Goal: Transaction & Acquisition: Obtain resource

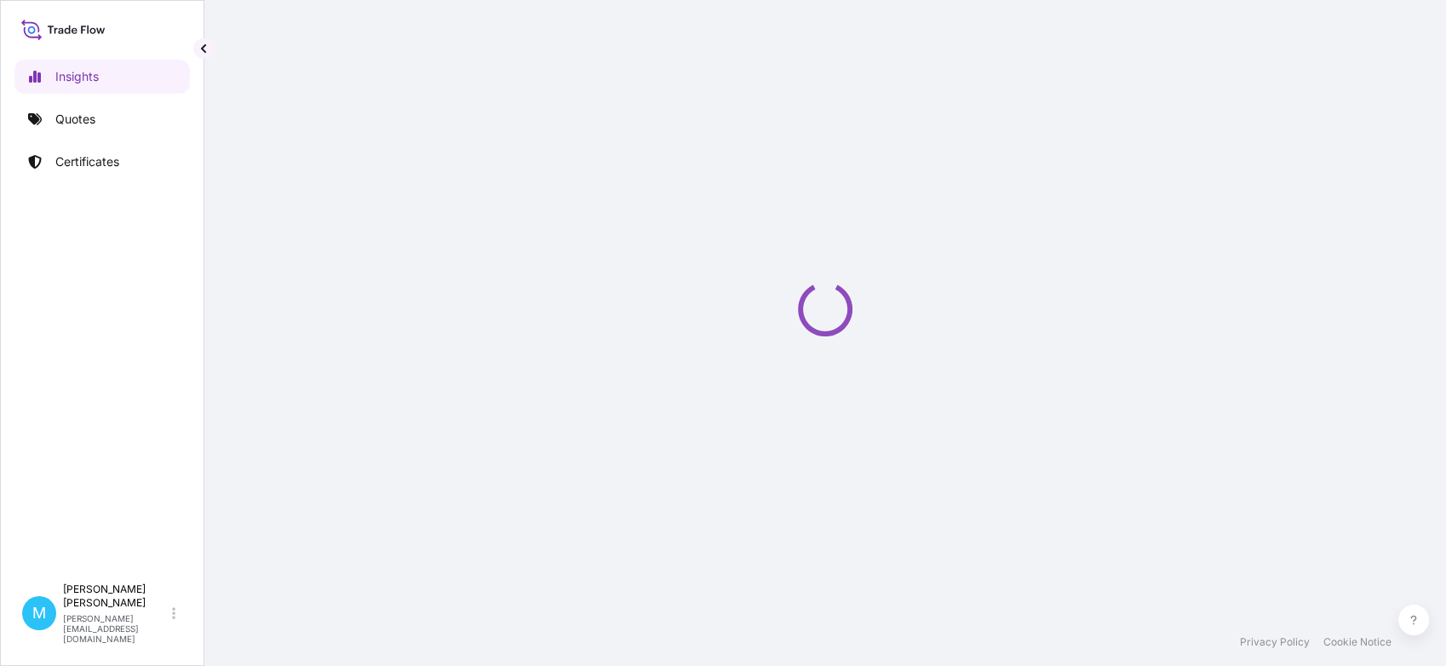
select select "2025"
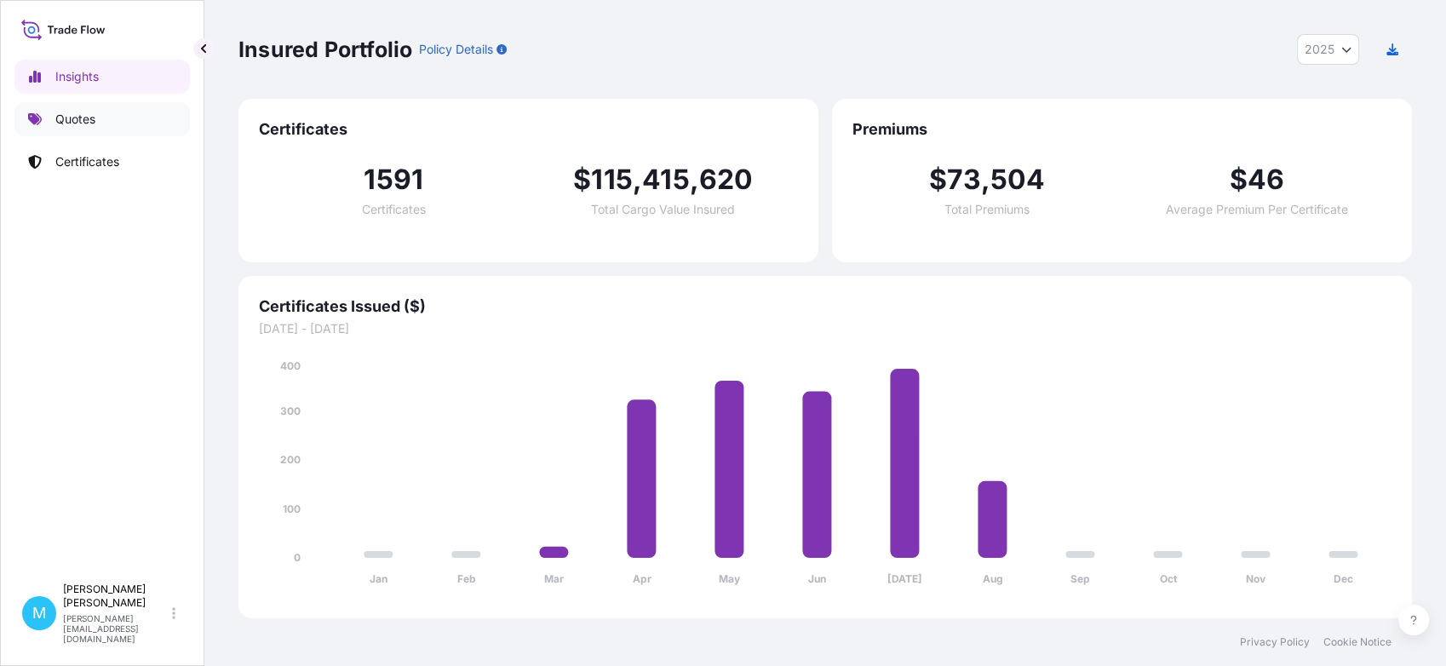
click at [101, 113] on link "Quotes" at bounding box center [101, 119] width 175 height 34
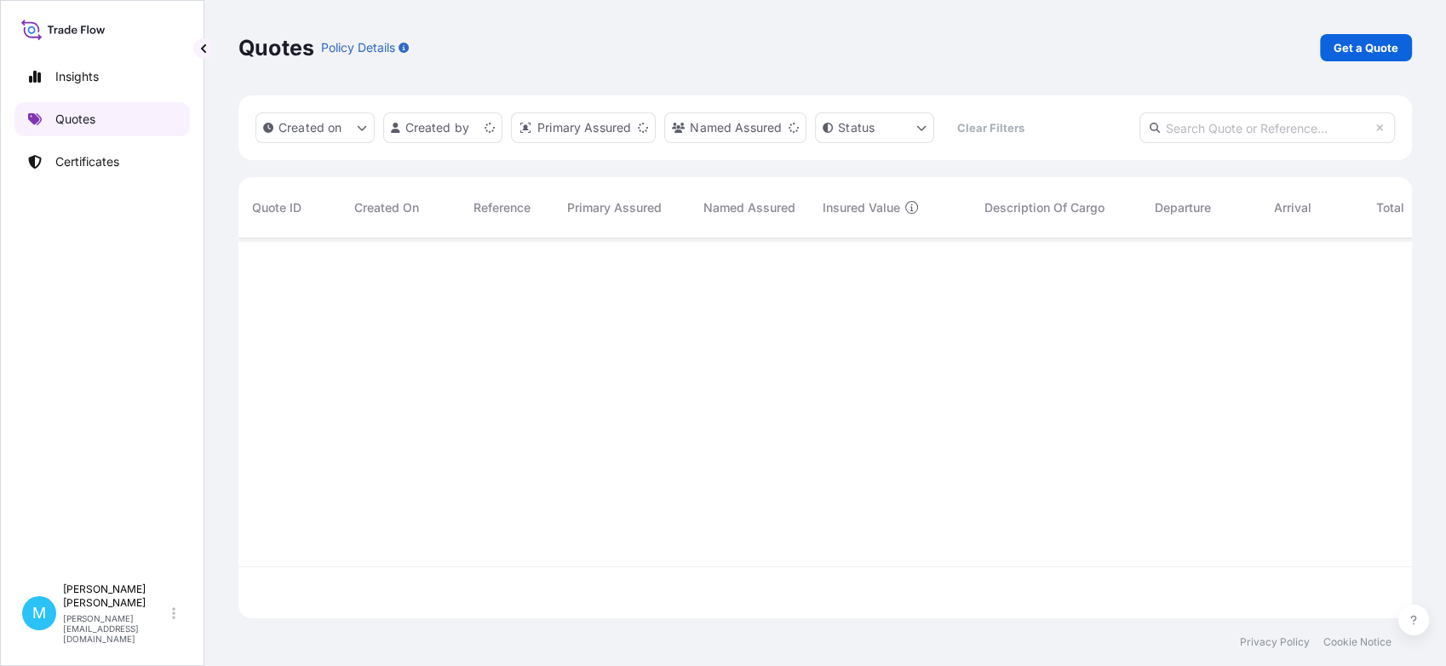
scroll to position [375, 1158]
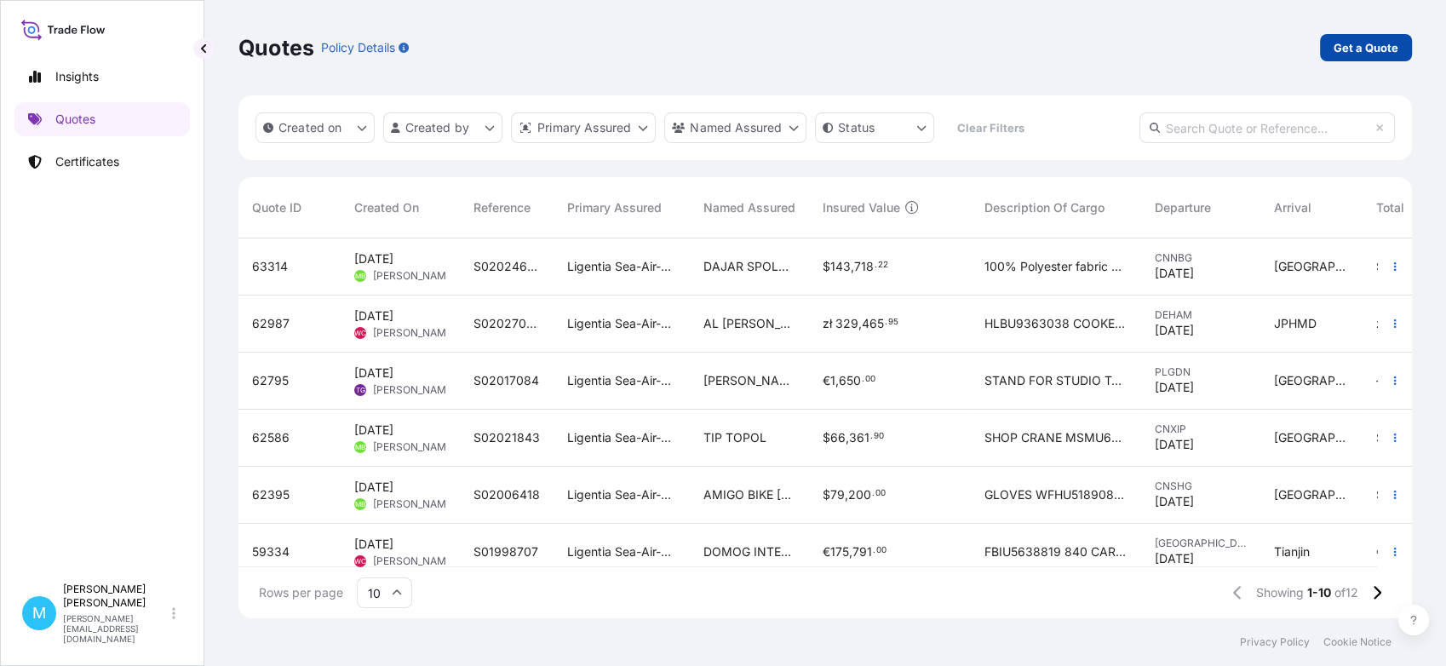
click at [1352, 50] on p "Get a Quote" at bounding box center [1366, 47] width 65 height 17
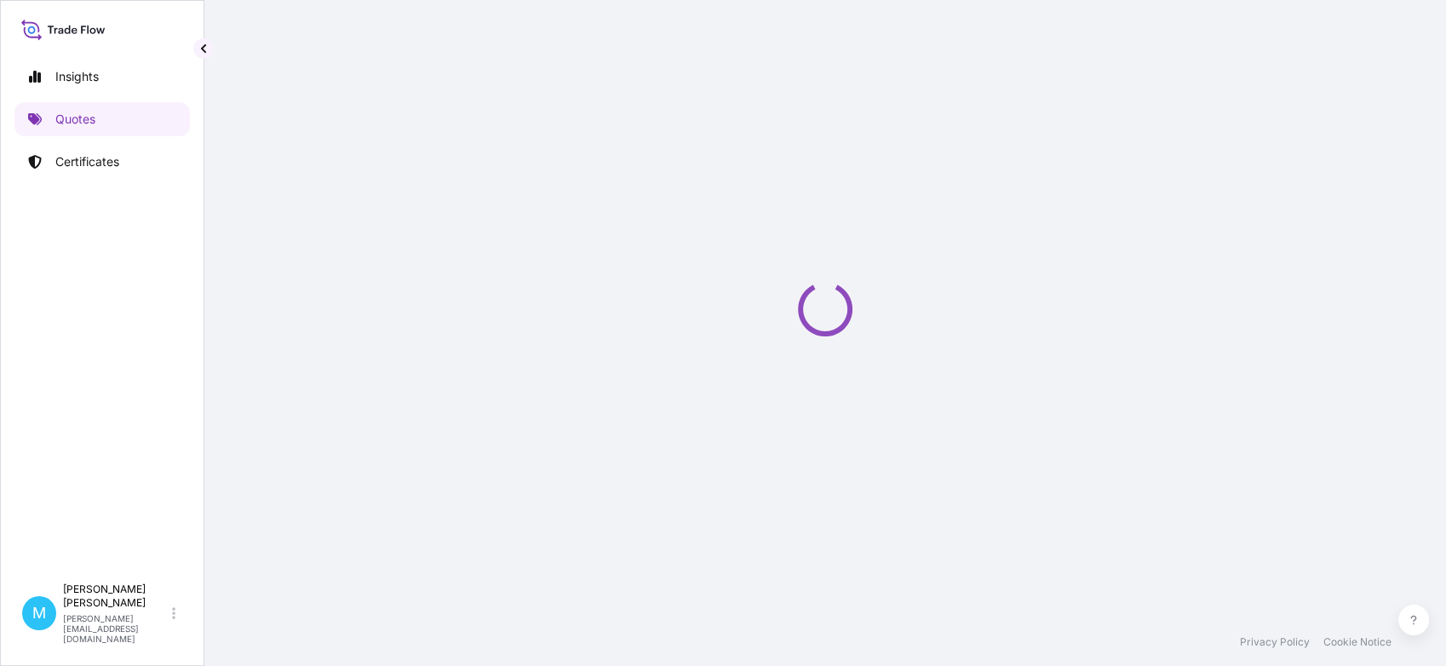
select select "Sea"
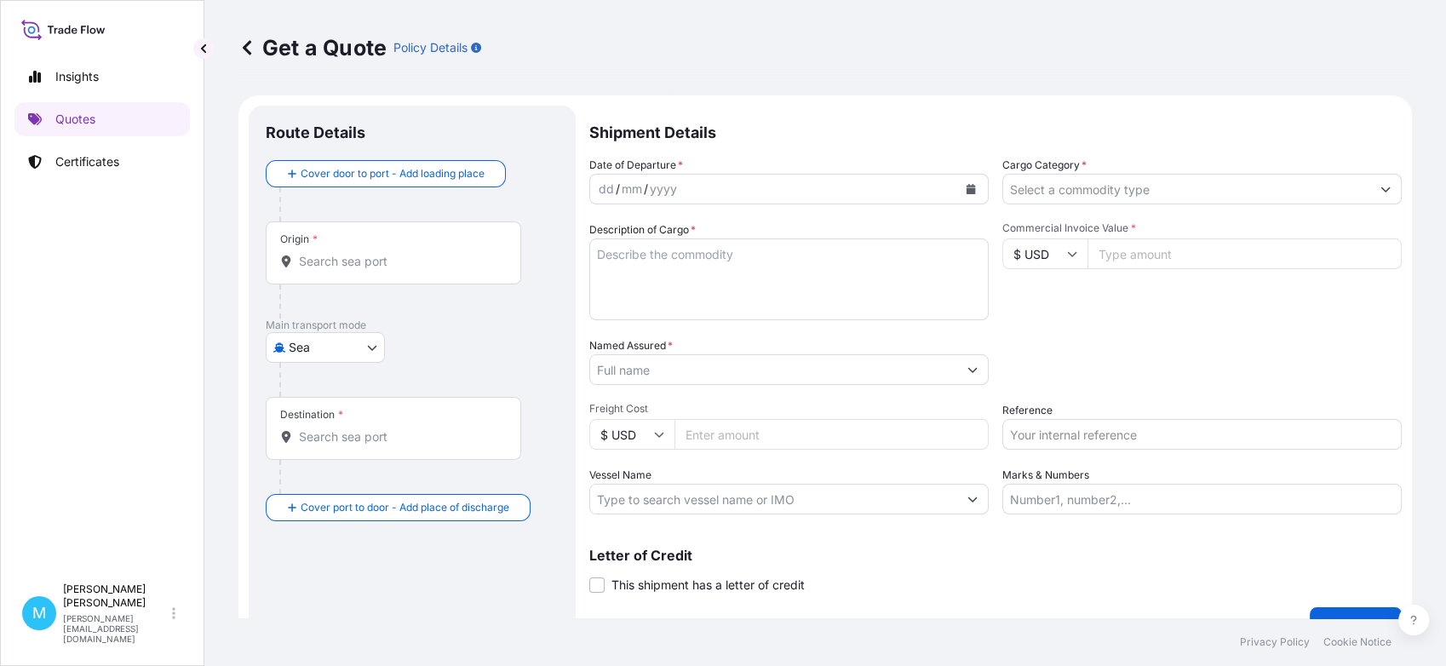
scroll to position [27, 0]
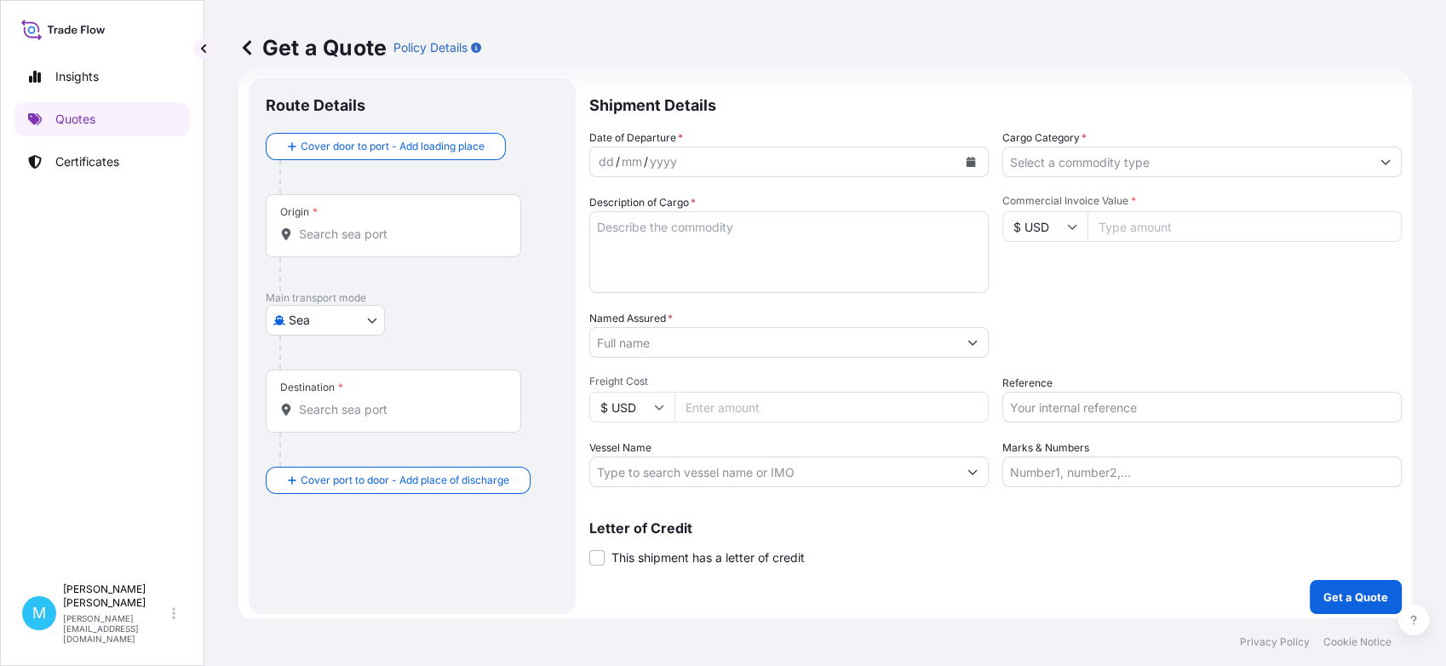
click at [353, 232] on input "Origin *" at bounding box center [399, 234] width 201 height 17
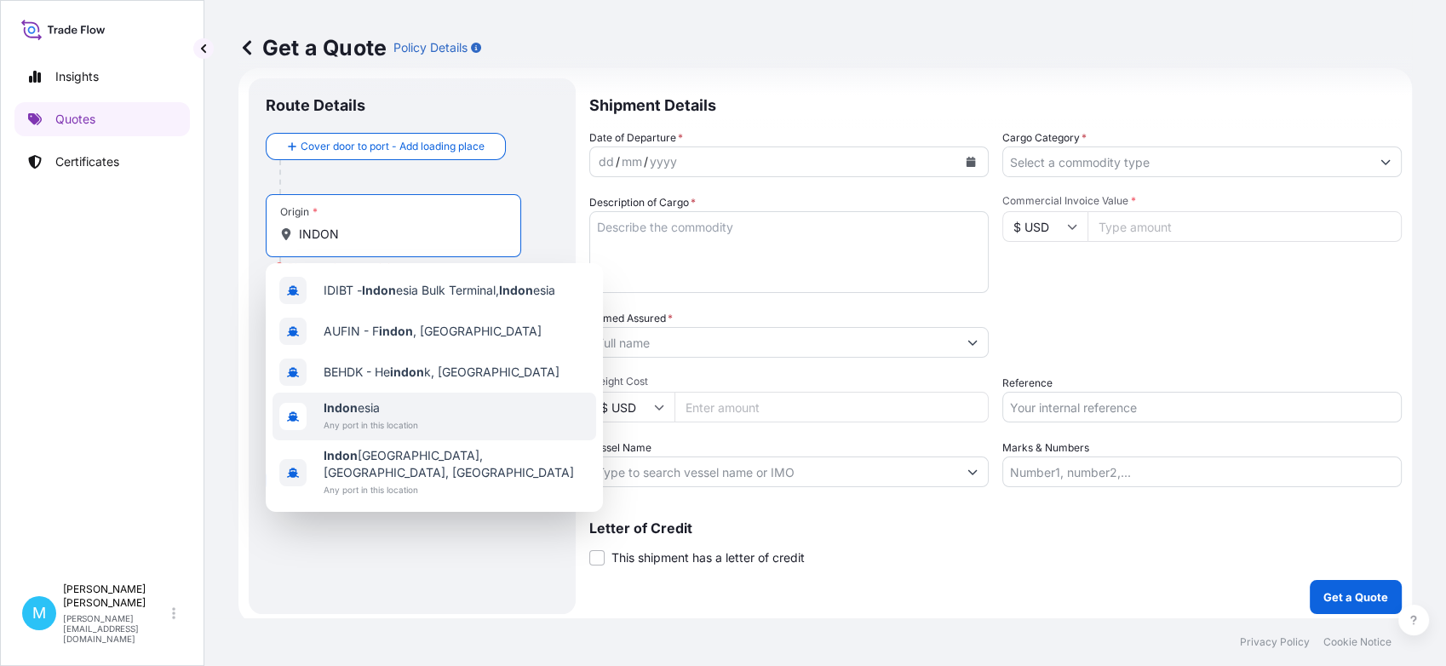
click at [359, 405] on span "Indon esia" at bounding box center [371, 407] width 95 height 17
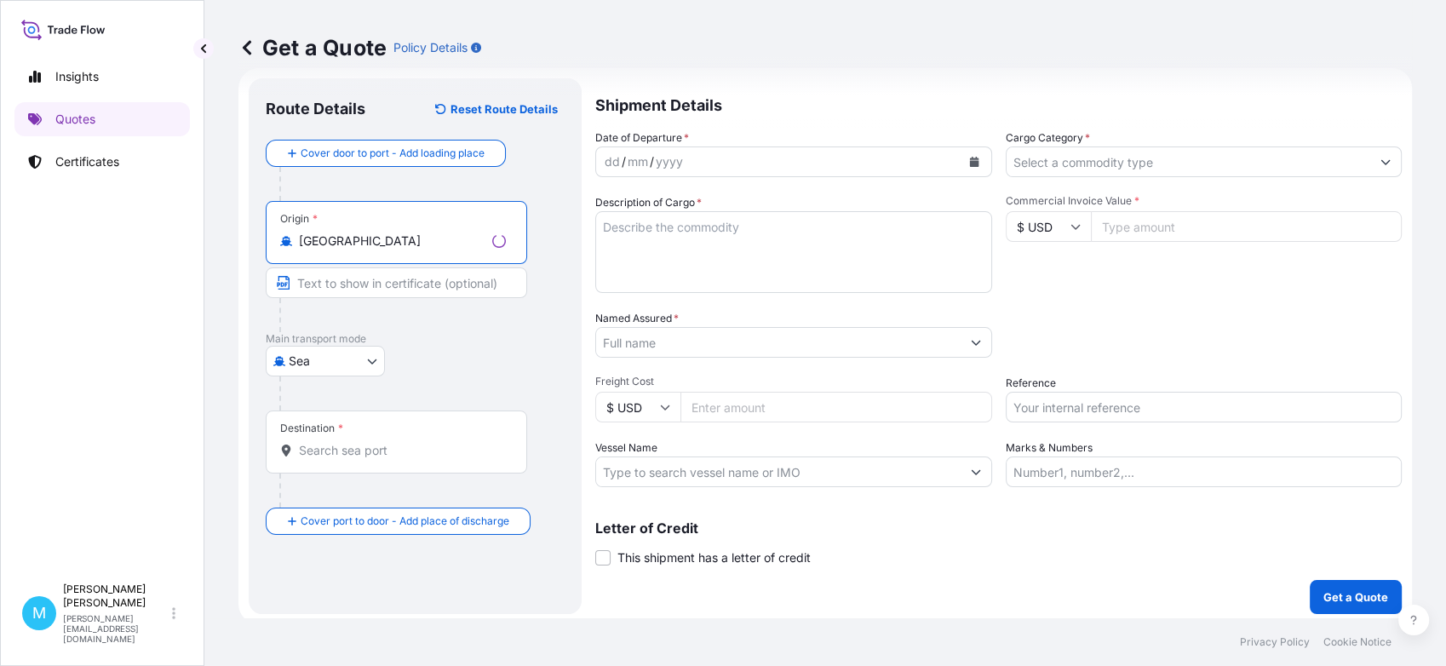
type input "[GEOGRAPHIC_DATA]"
click at [311, 457] on input "Destination *" at bounding box center [402, 450] width 207 height 17
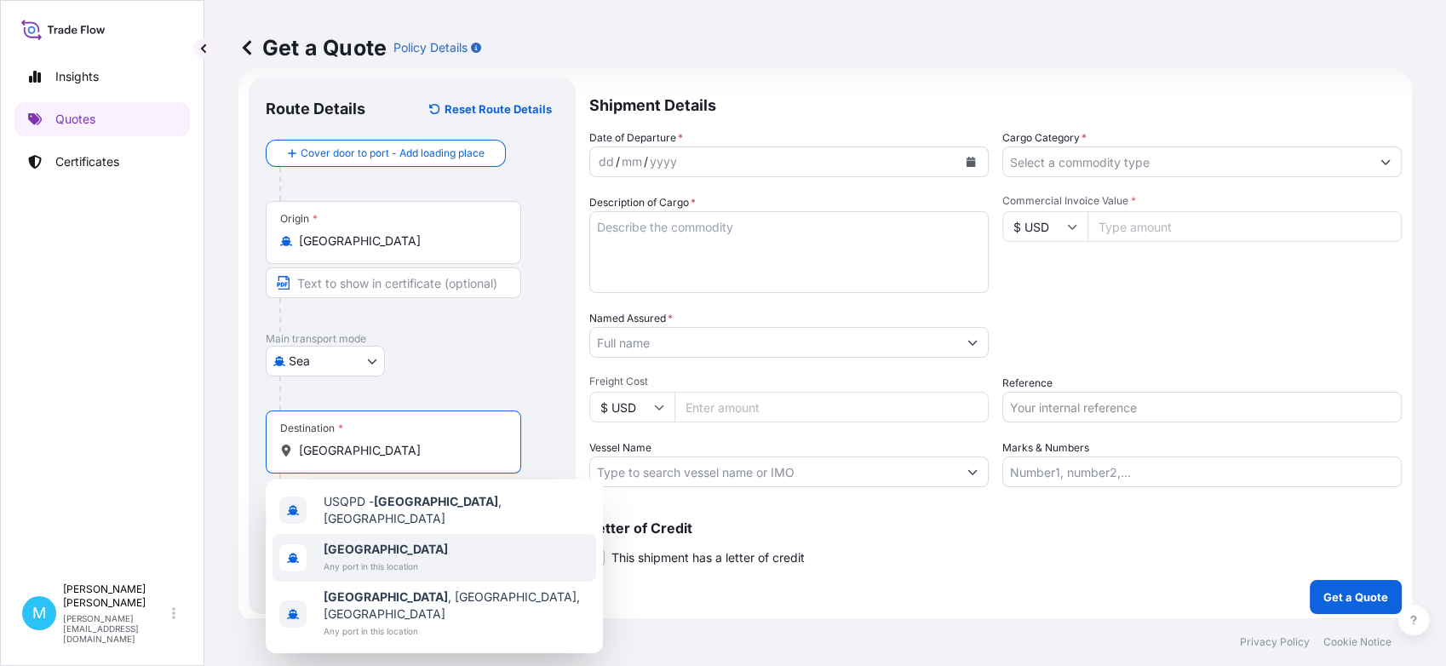
click at [347, 558] on span "Any port in this location" at bounding box center [386, 566] width 124 height 17
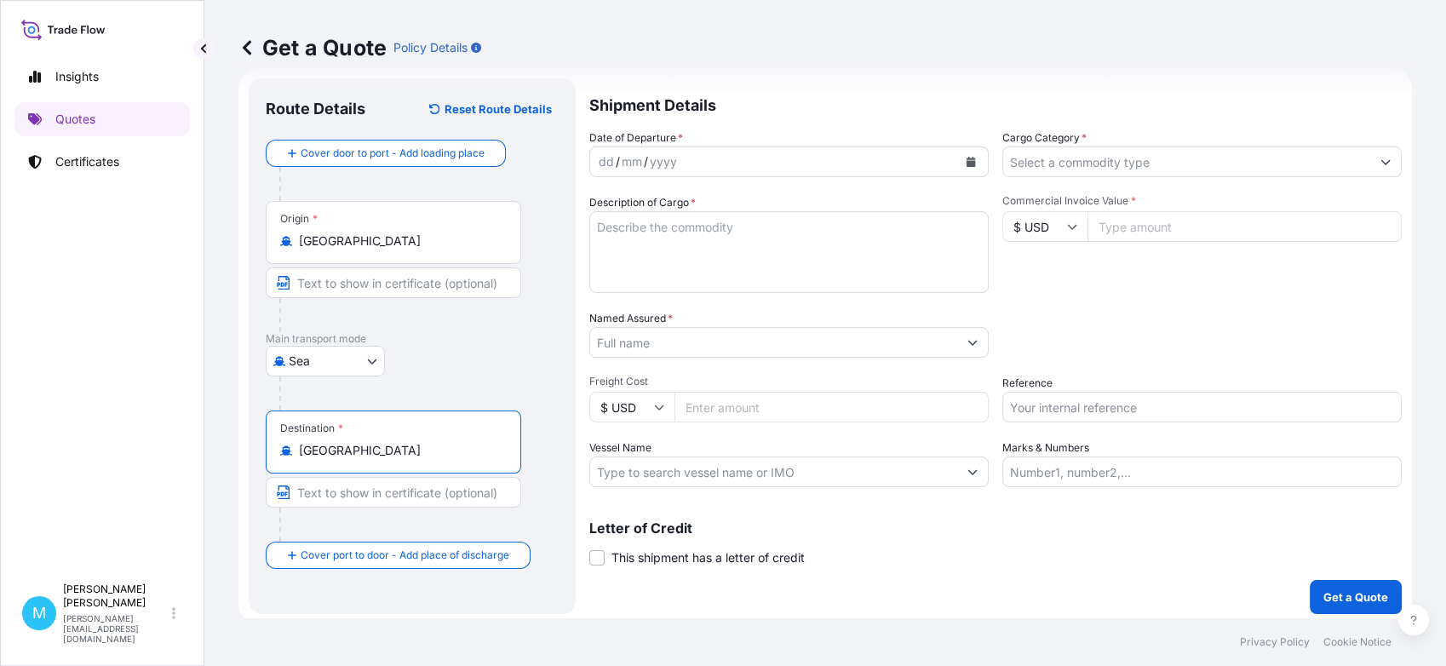
type input "[GEOGRAPHIC_DATA]"
click at [968, 158] on icon "Calendar" at bounding box center [971, 162] width 9 height 10
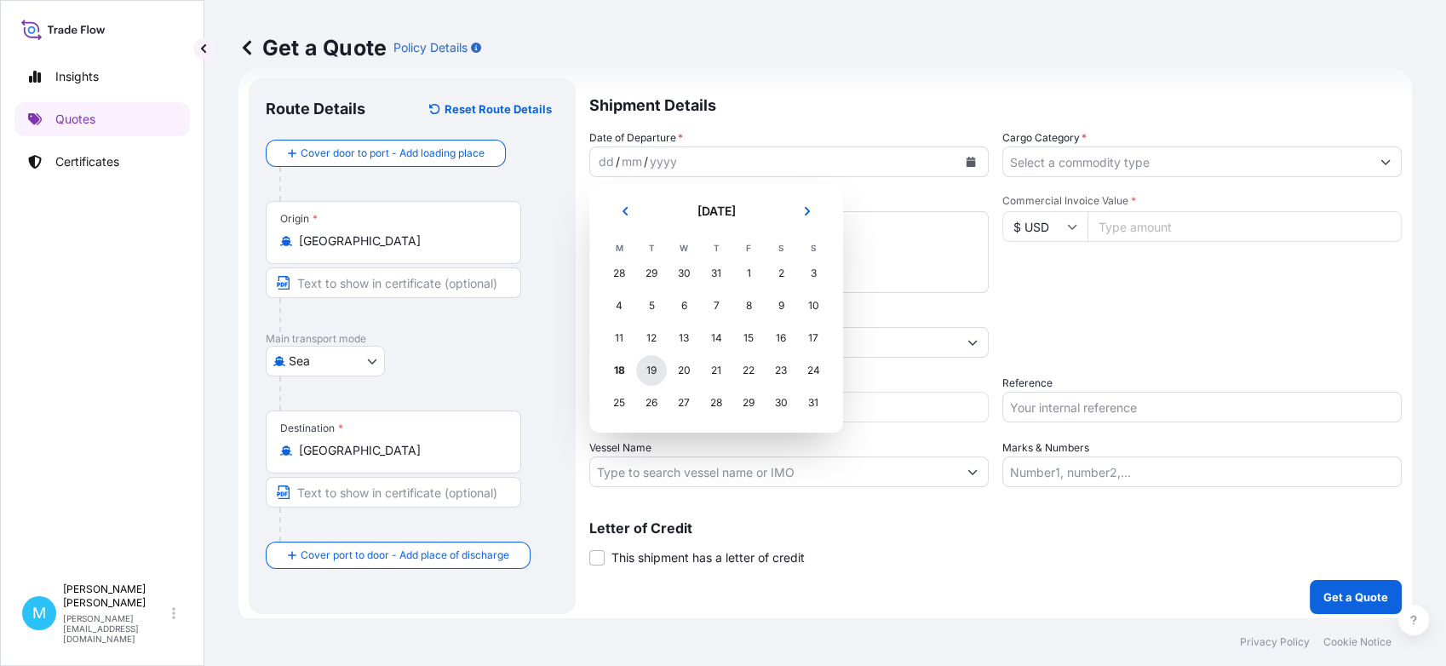
click at [640, 368] on div "19" at bounding box center [651, 370] width 31 height 31
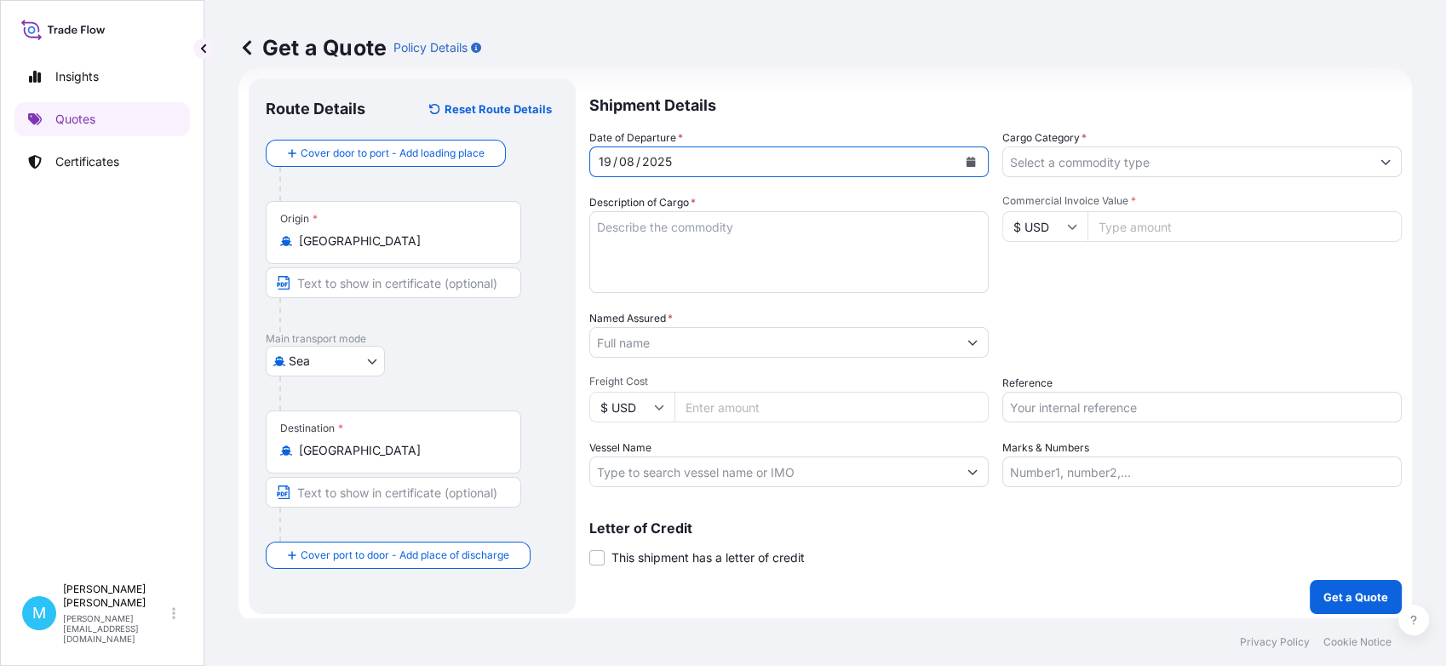
click at [661, 254] on textarea "Description of Cargo *" at bounding box center [788, 252] width 399 height 82
paste textarea "Plastic Bags"
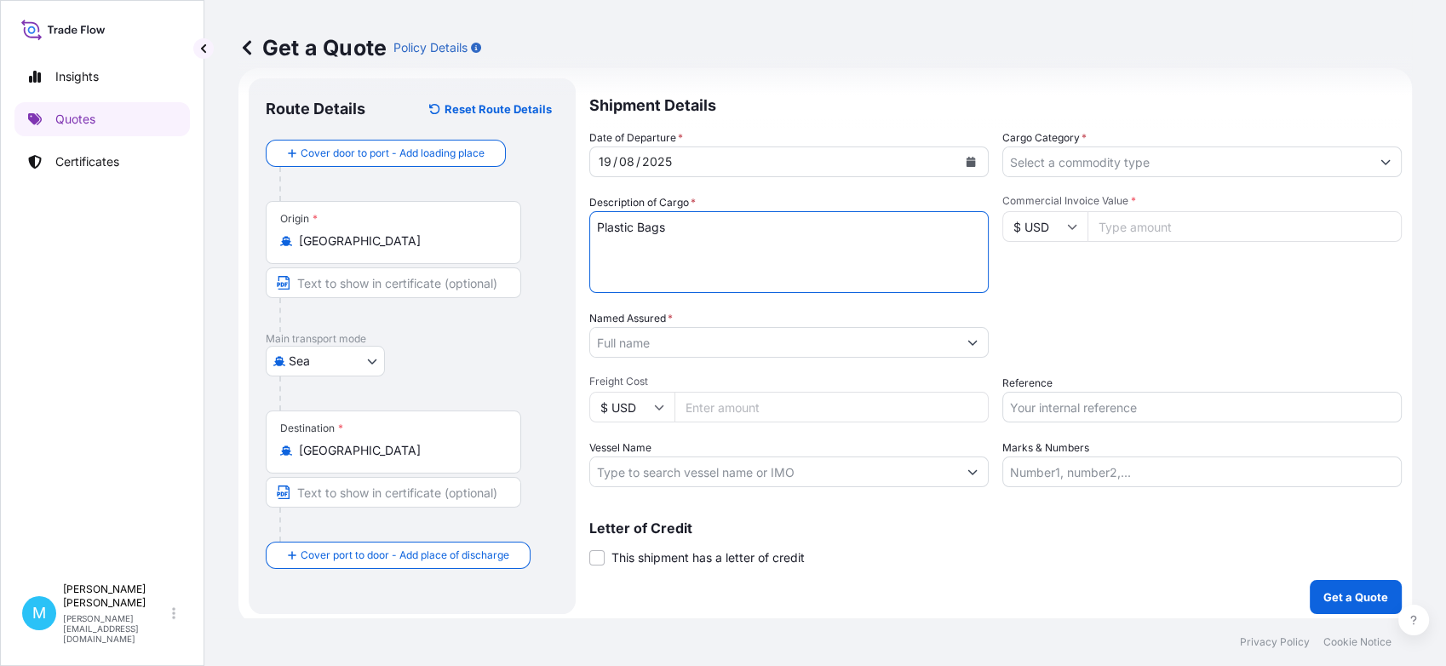
click at [596, 219] on textarea "Plastic Bags" at bounding box center [788, 252] width 399 height 82
paste textarea "MSMU5668010"
type textarea "MSMU5668010 Plastic Bags"
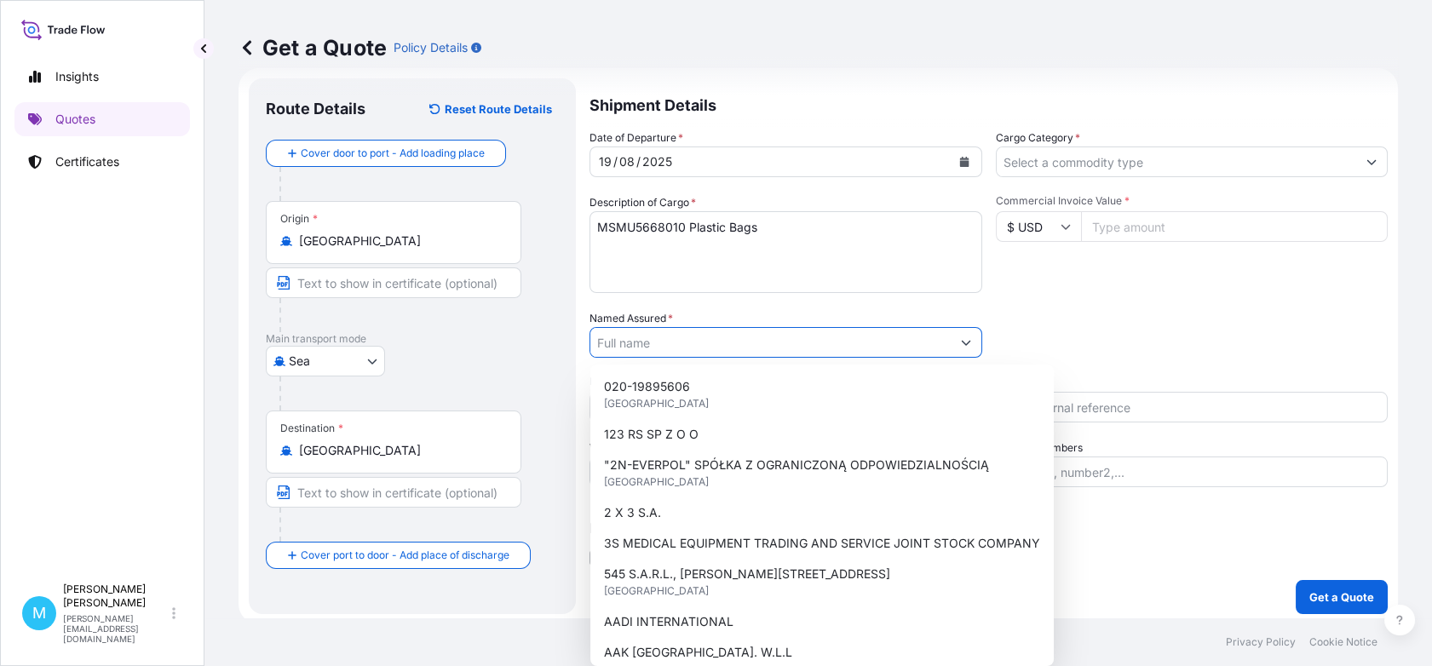
click at [627, 329] on input "Named Assured *" at bounding box center [770, 342] width 360 height 31
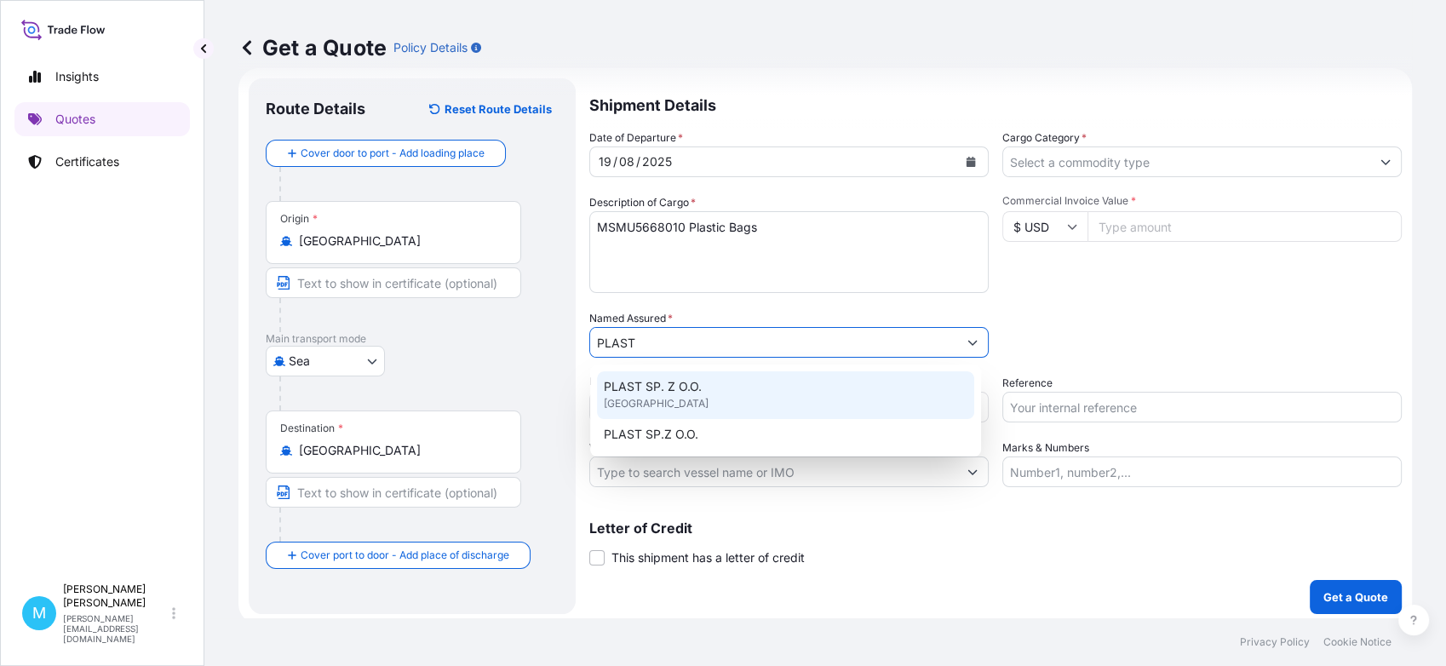
click at [666, 400] on span "[GEOGRAPHIC_DATA]" at bounding box center [656, 403] width 105 height 17
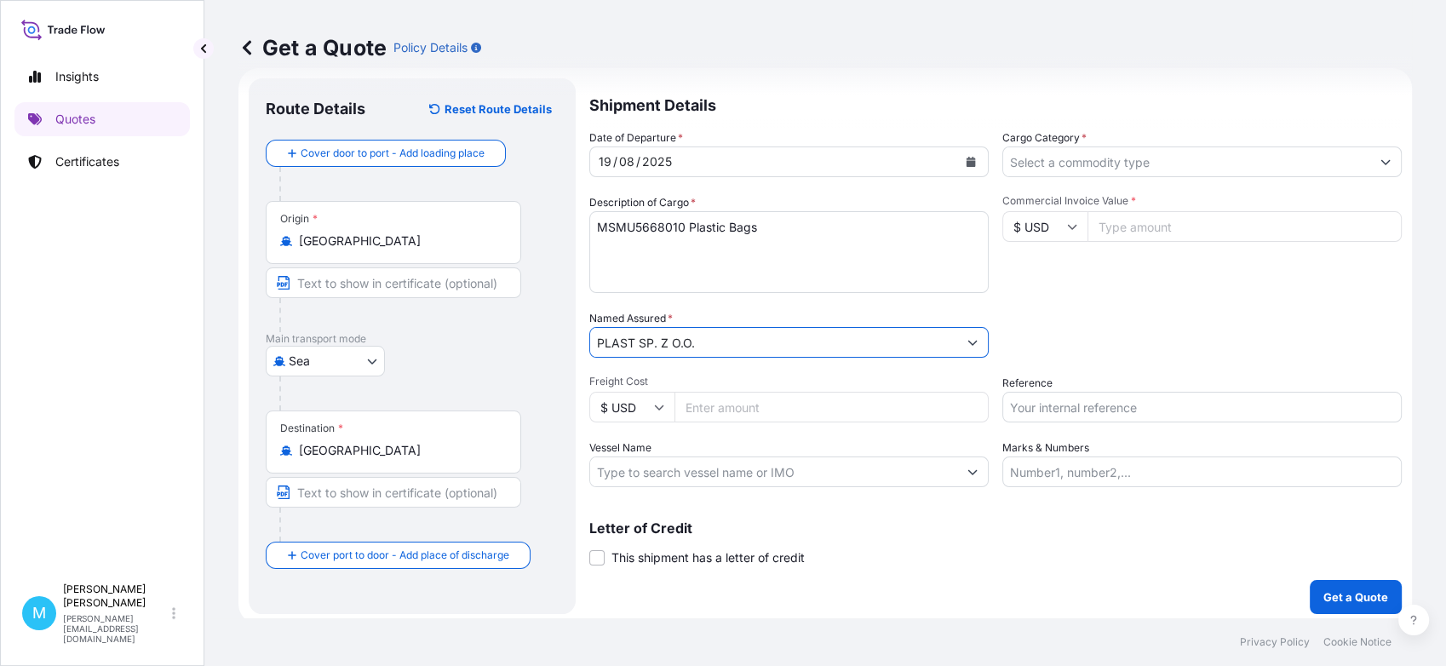
type input "PLAST SP. Z O.O."
click at [785, 223] on textarea "MSMU5668010 Plastic Bags" at bounding box center [788, 252] width 399 height 82
paste textarea "SP/25-01/05"
type textarea "MSMU5668010 Plastic Bags NR REF: SP/25-01/05"
click at [1033, 471] on input "Marks & Numbers" at bounding box center [1201, 472] width 399 height 31
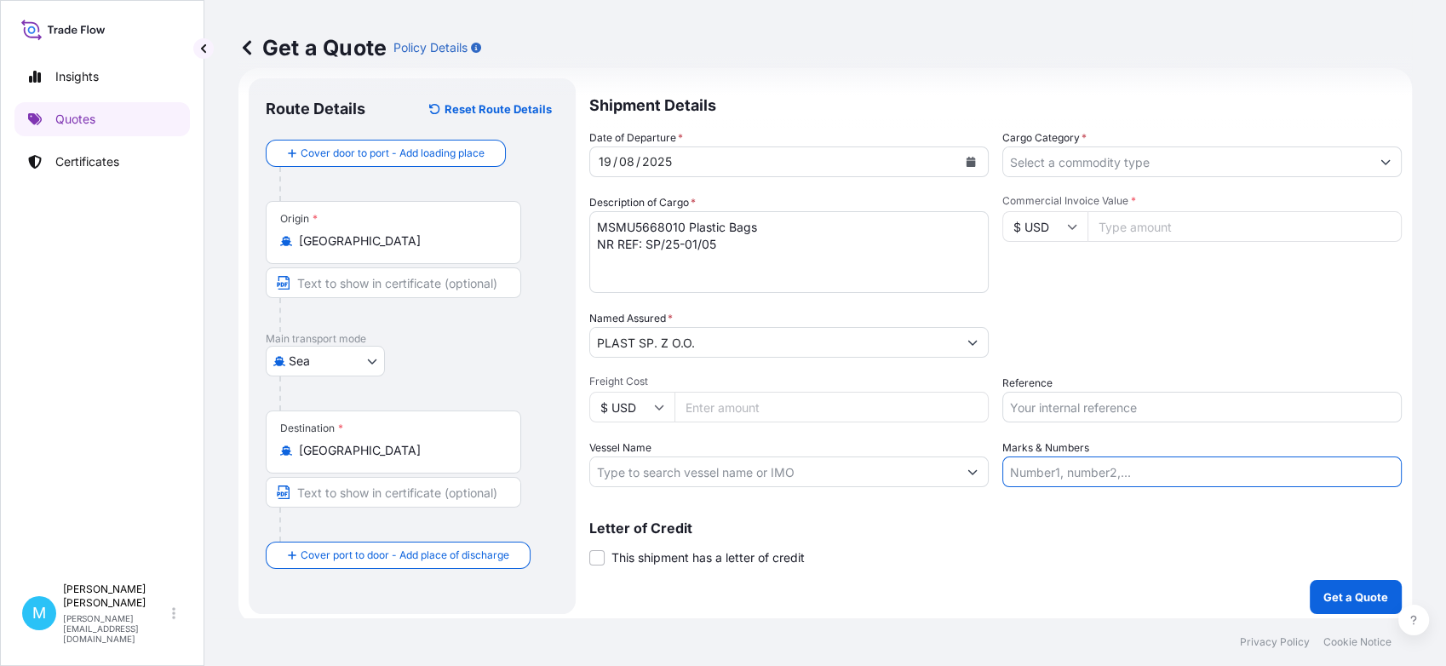
paste input "SP/25-01/05"
type input "SP/25-01/05"
click at [743, 409] on input "Freight Cost" at bounding box center [832, 407] width 314 height 31
click at [1106, 163] on input "Cargo Category *" at bounding box center [1186, 161] width 367 height 31
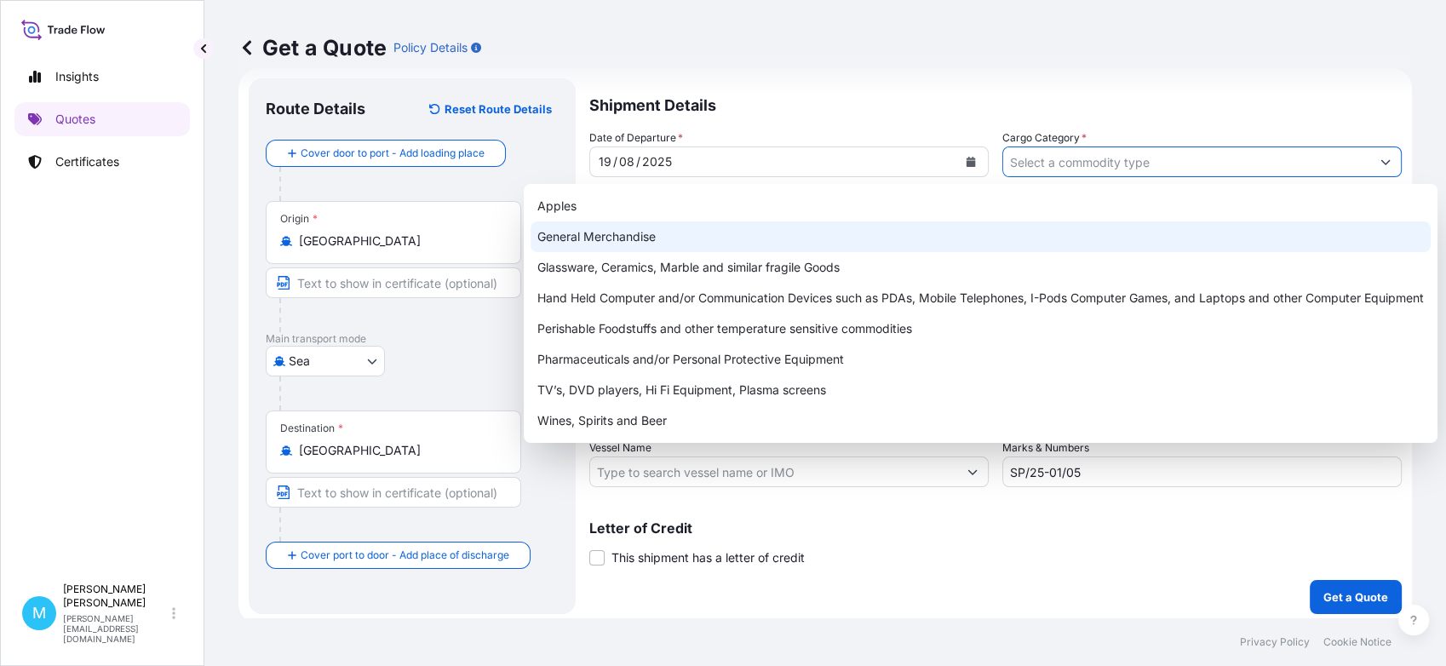
click at [600, 227] on div "General Merchandise" at bounding box center [981, 236] width 900 height 31
type input "General Merchandise"
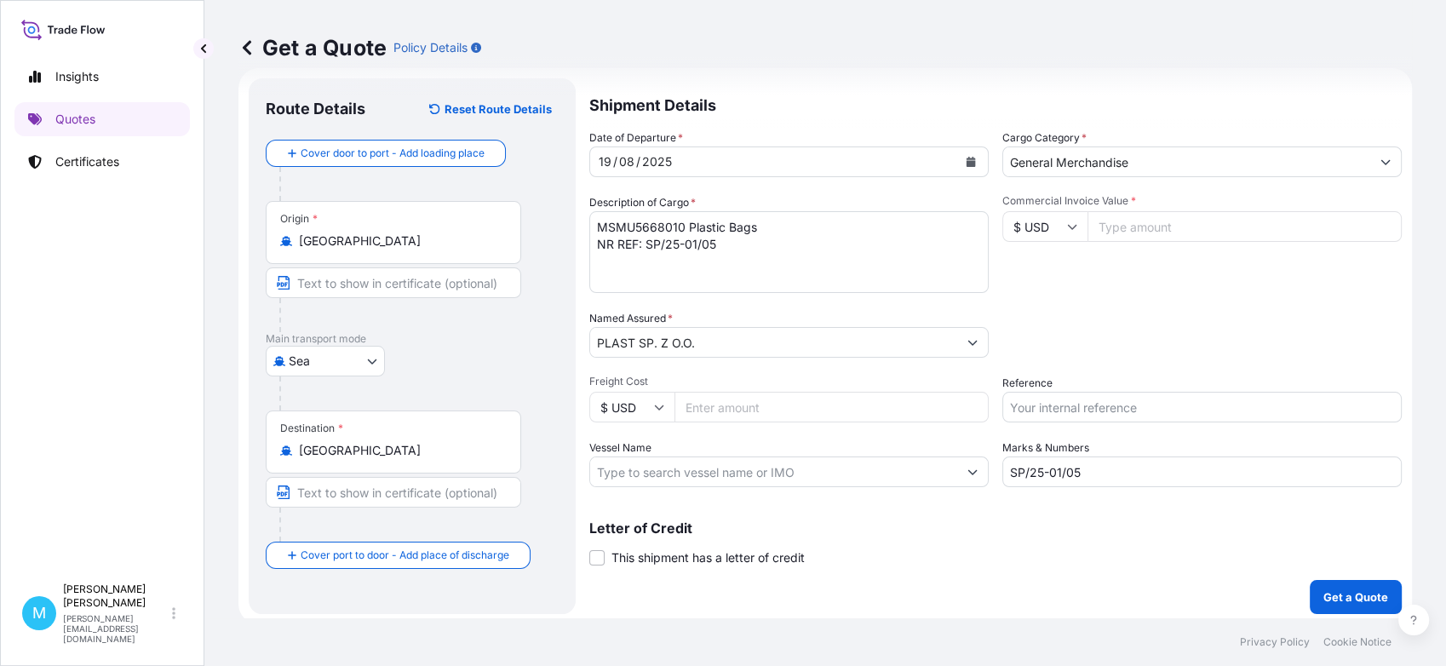
click at [1139, 223] on input "Commercial Invoice Value *" at bounding box center [1245, 226] width 314 height 31
paste input "49875.70"
type input "49875.70"
click at [1037, 409] on input "Reference" at bounding box center [1201, 407] width 399 height 31
drag, startPoint x: 1041, startPoint y: 474, endPoint x: 1002, endPoint y: 474, distance: 39.2
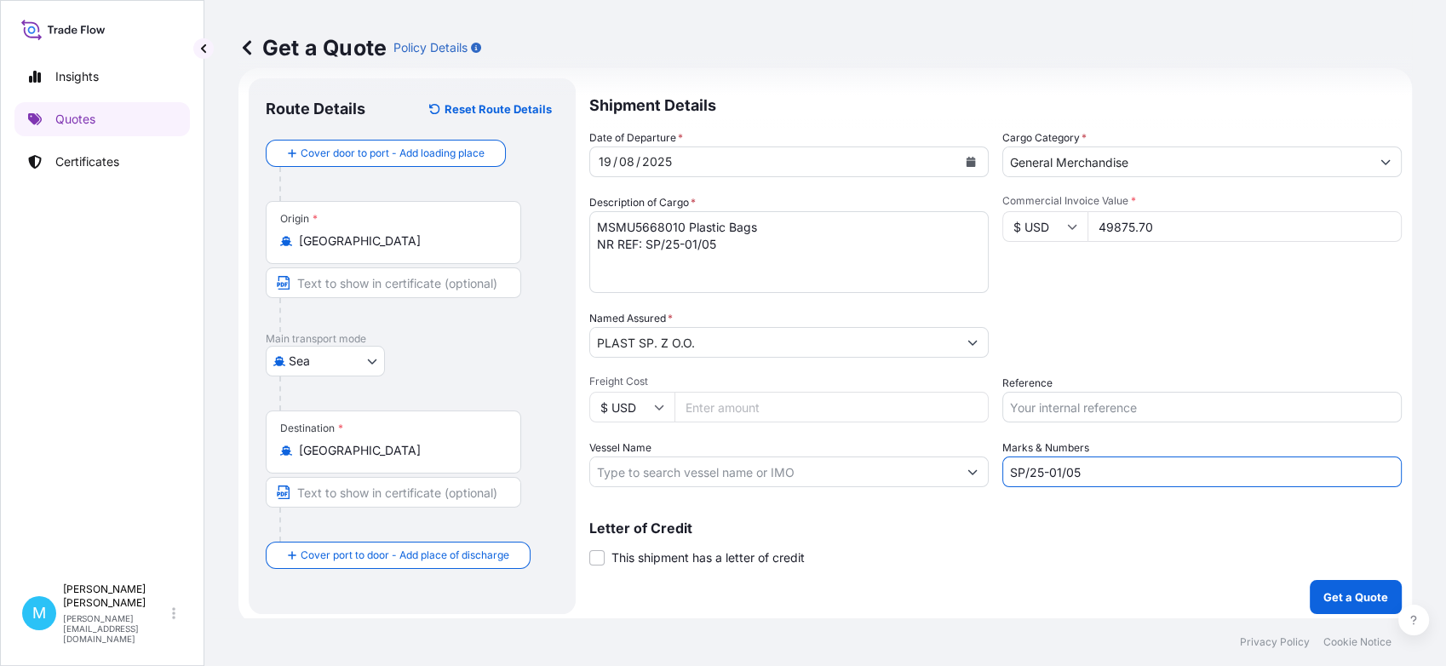
click at [1002, 474] on input "SP/25-01/05" at bounding box center [1201, 472] width 399 height 31
click at [1016, 409] on input "Reference" at bounding box center [1201, 407] width 399 height 31
paste input "SP/25-01/05"
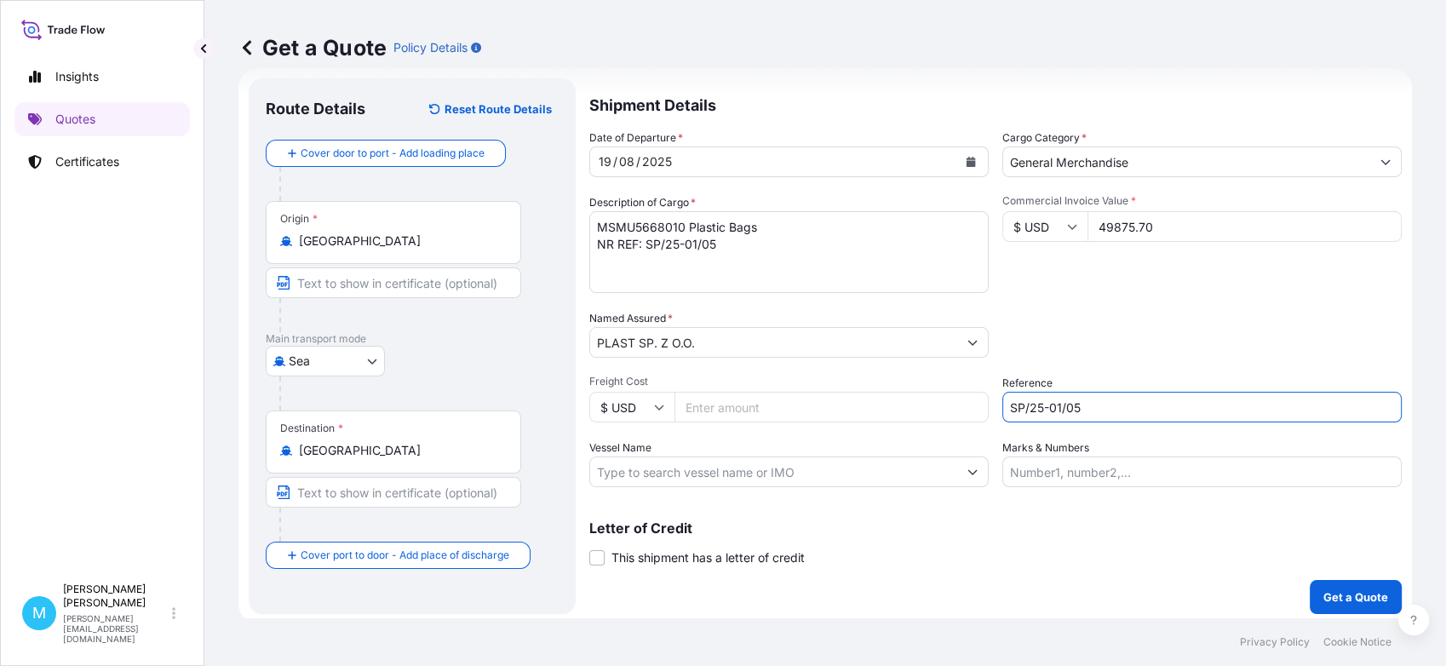
type input "SP/25-01/05"
click at [1337, 585] on button "Get a Quote" at bounding box center [1356, 597] width 92 height 34
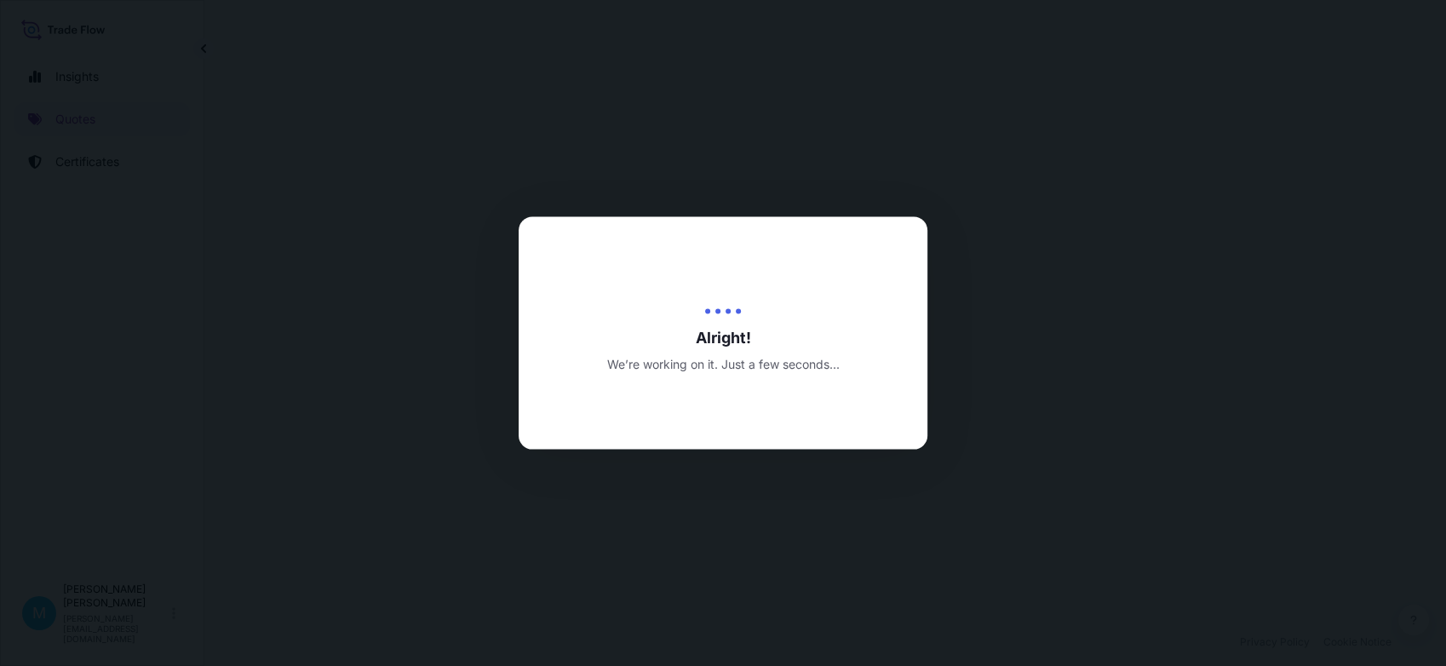
select select "Sea"
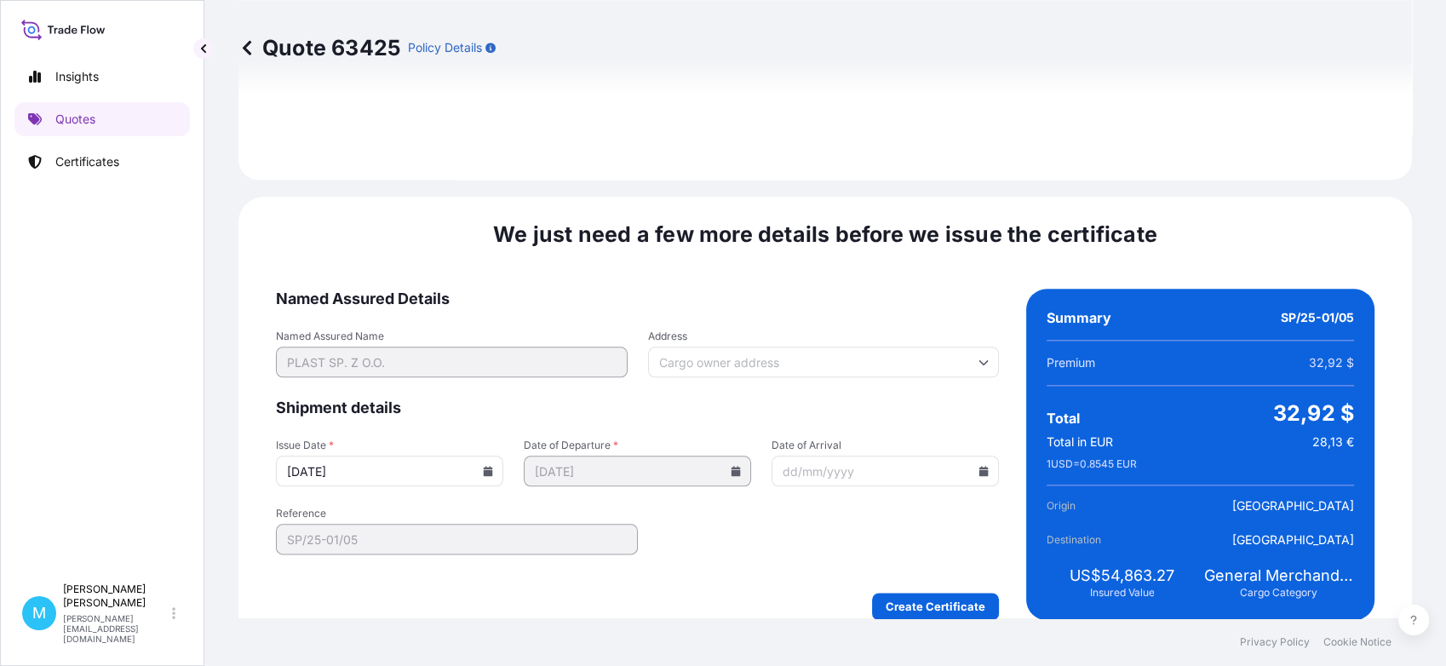
scroll to position [1932, 0]
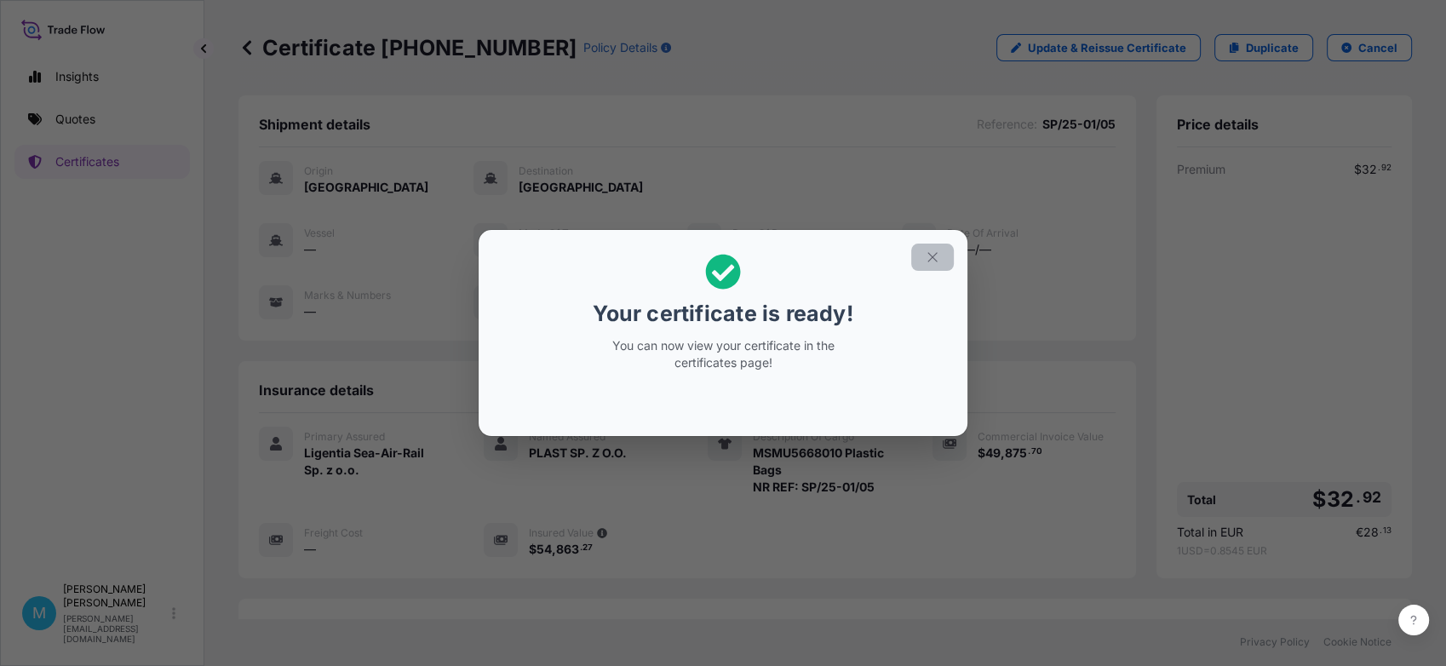
click at [935, 257] on icon "button" at bounding box center [932, 257] width 15 height 15
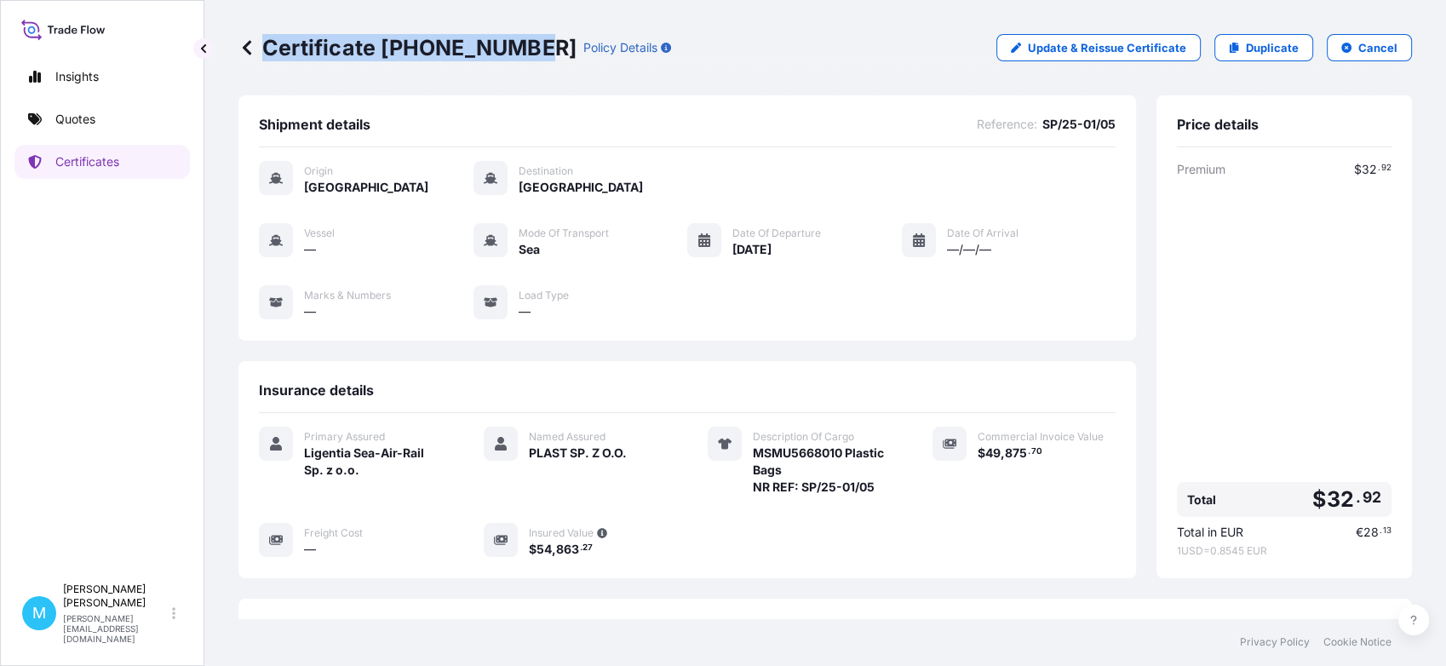
drag, startPoint x: 529, startPoint y: 43, endPoint x: 525, endPoint y: 55, distance: 12.4
click at [525, 55] on div "Certificate [PHONE_NUMBER] Policy Details" at bounding box center [454, 47] width 433 height 27
drag, startPoint x: 525, startPoint y: 55, endPoint x: 511, endPoint y: 50, distance: 15.4
copy p "Certificate [PHONE_NUMBER]"
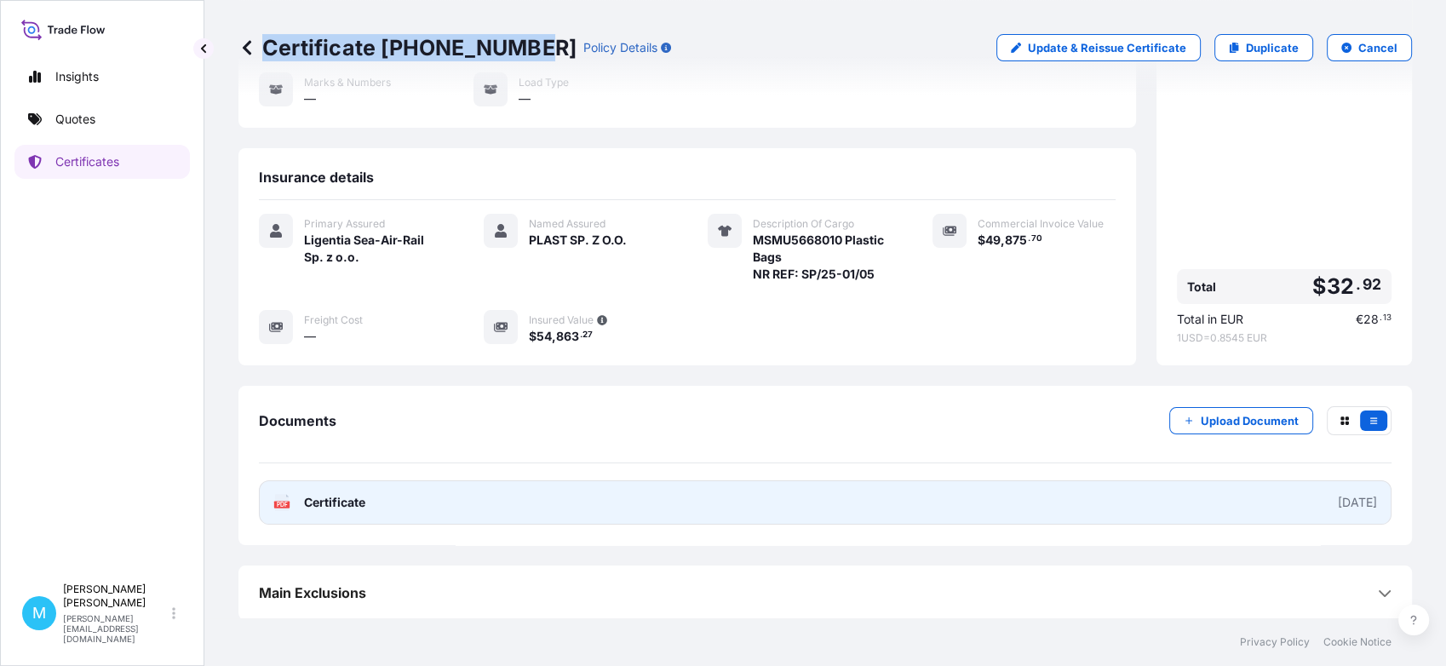
click at [777, 491] on link "PDF Certificate [DATE]" at bounding box center [825, 502] width 1133 height 44
